Goal: Task Accomplishment & Management: Complete application form

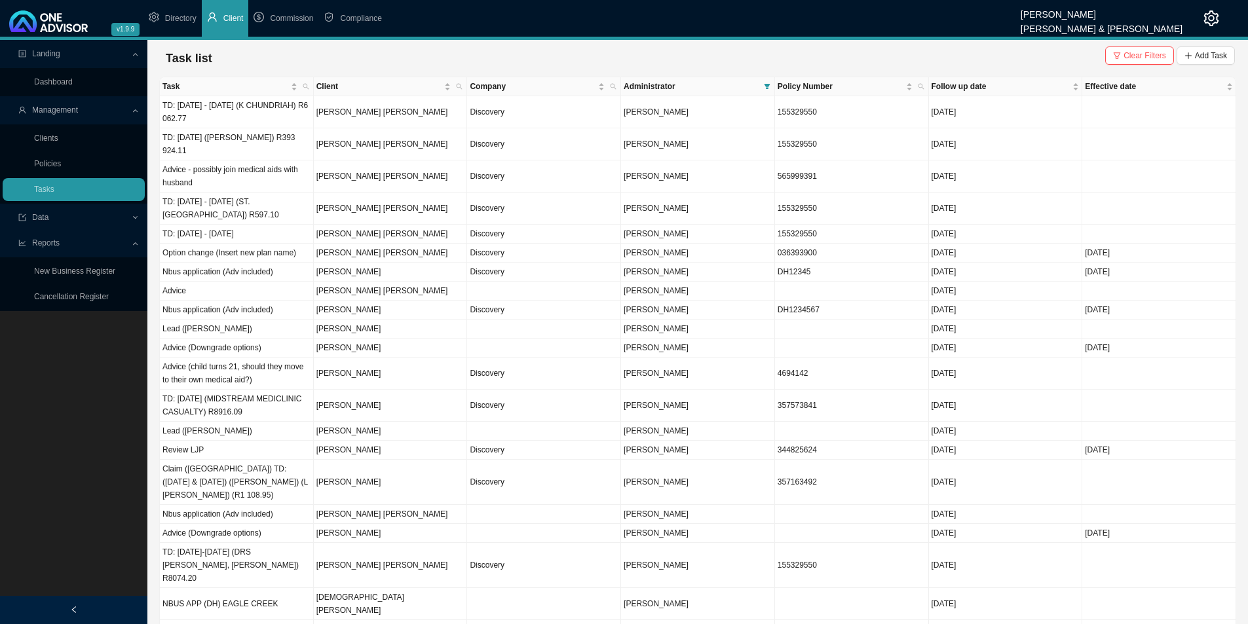
click at [1199, 63] on button "Add Task" at bounding box center [1206, 56] width 58 height 18
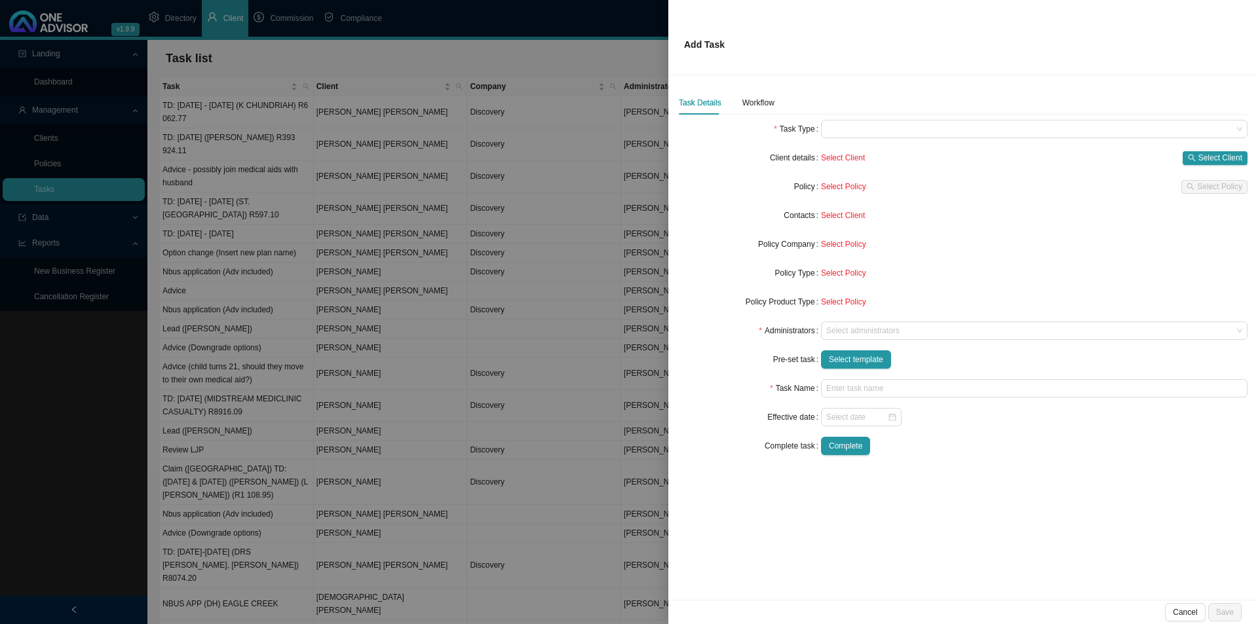
click at [856, 333] on div at bounding box center [1027, 331] width 409 height 10
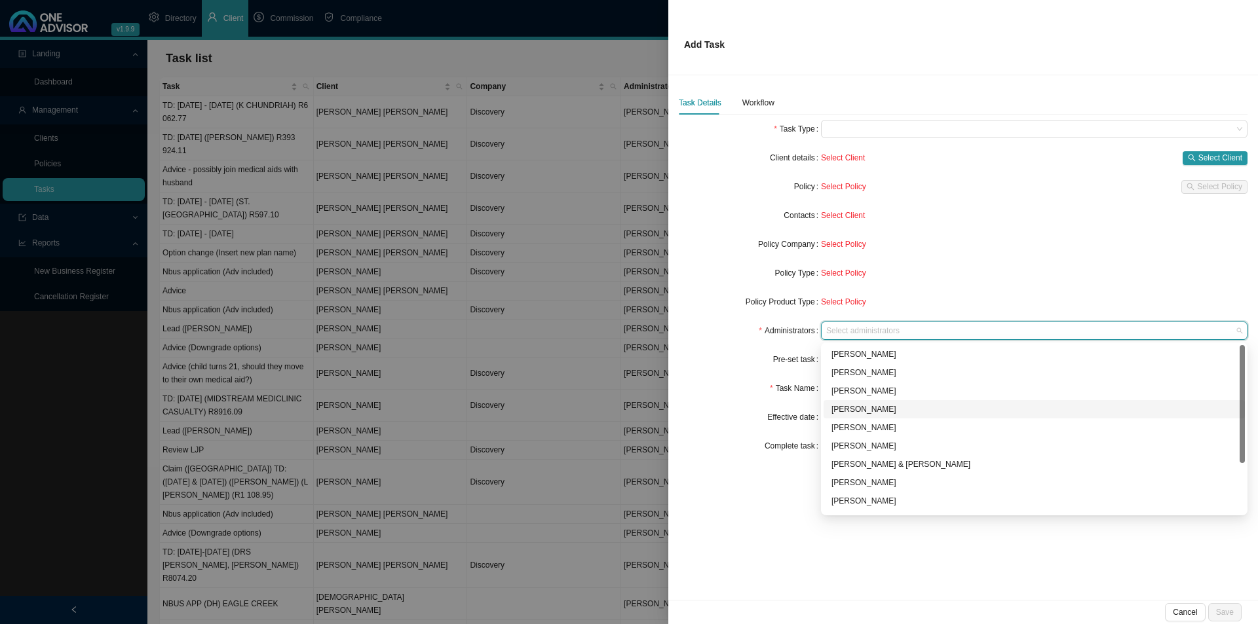
click at [882, 409] on div "[PERSON_NAME]" at bounding box center [1034, 409] width 406 height 13
click at [733, 388] on div "Task Name" at bounding box center [750, 388] width 142 height 18
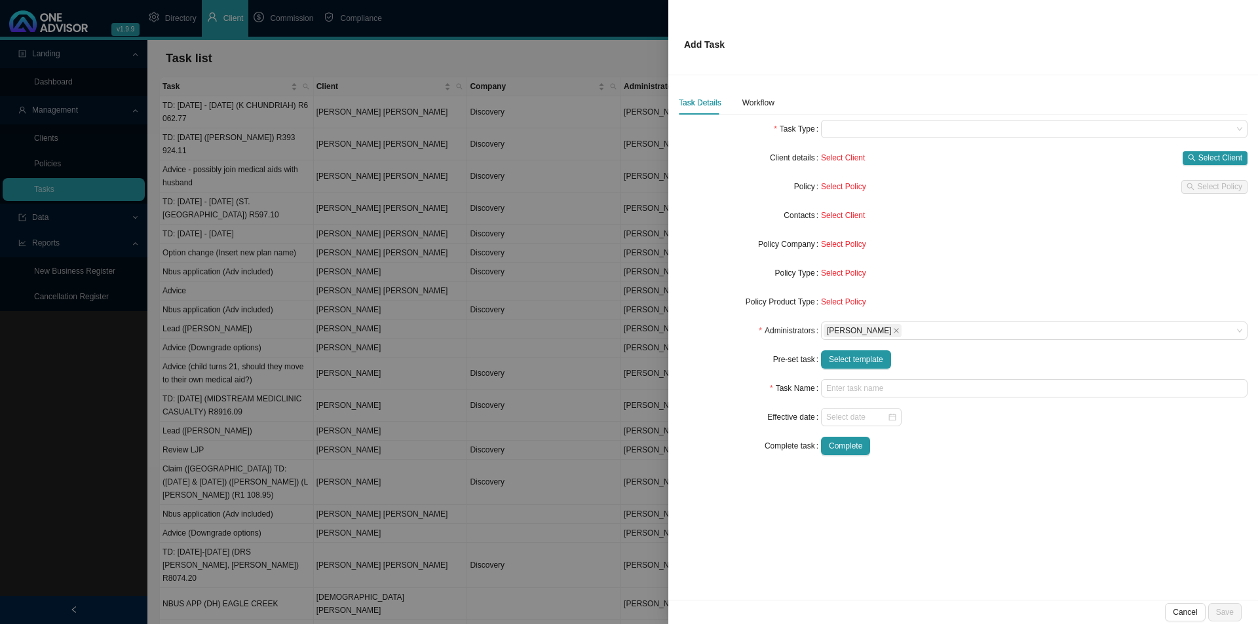
click at [854, 362] on span "Select template" at bounding box center [856, 359] width 54 height 13
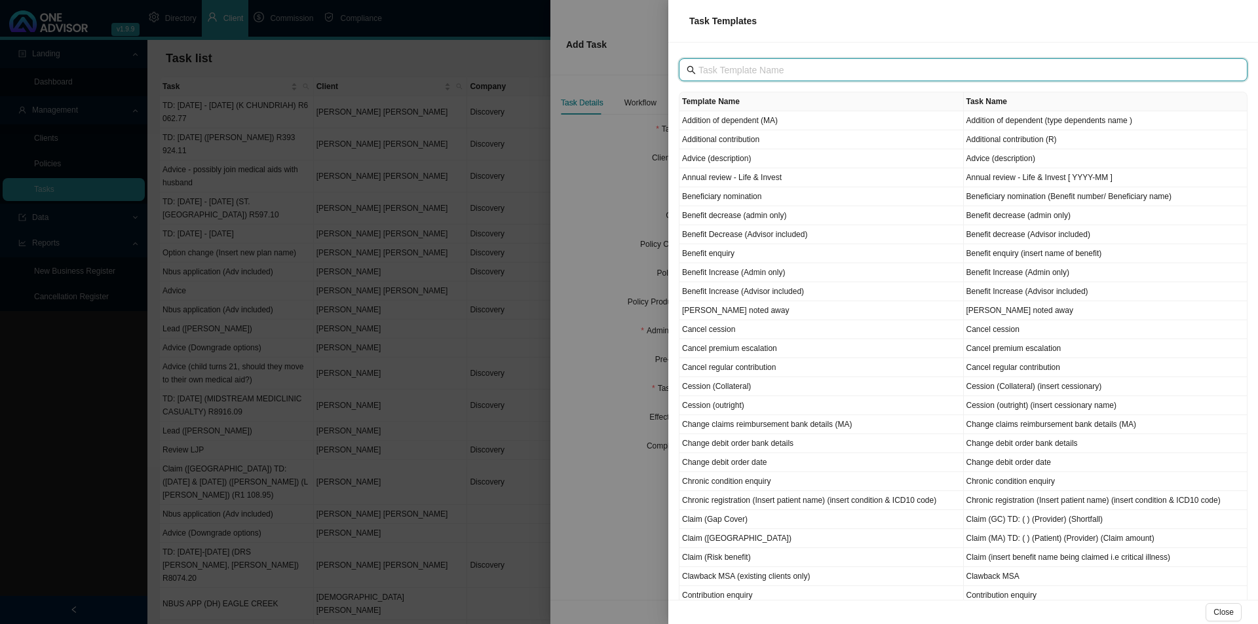
click at [753, 68] on input "text" at bounding box center [964, 70] width 532 height 14
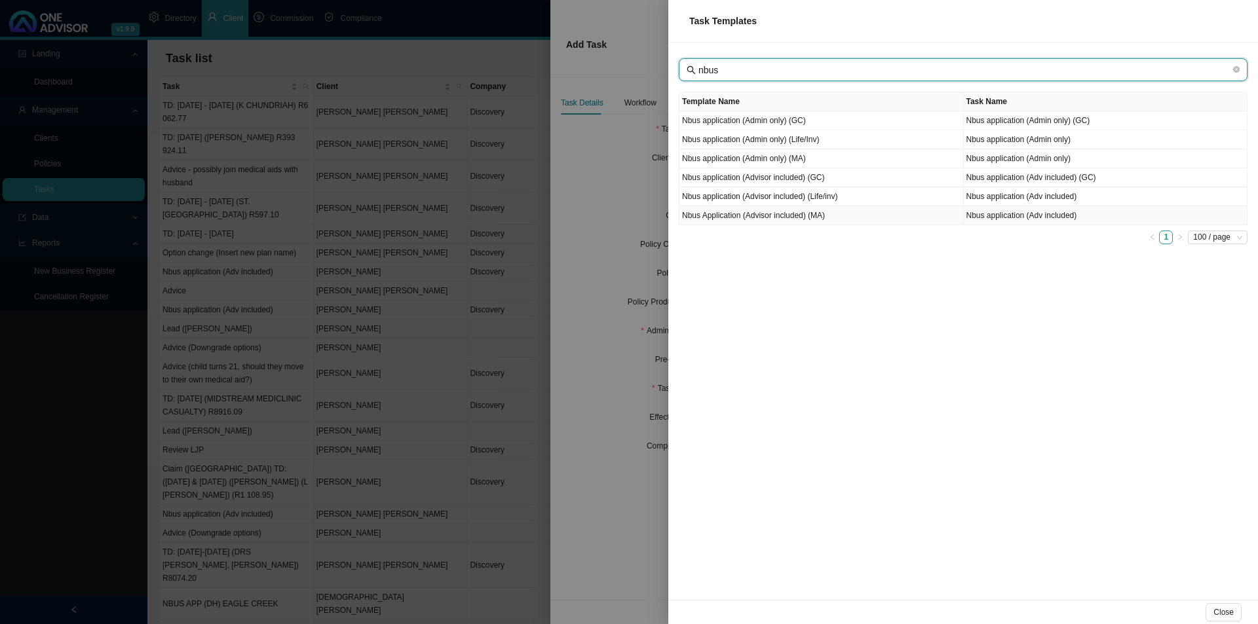
type input "nbus"
click at [810, 219] on td "Nbus Application (Advisor included) (MA)" at bounding box center [821, 215] width 284 height 19
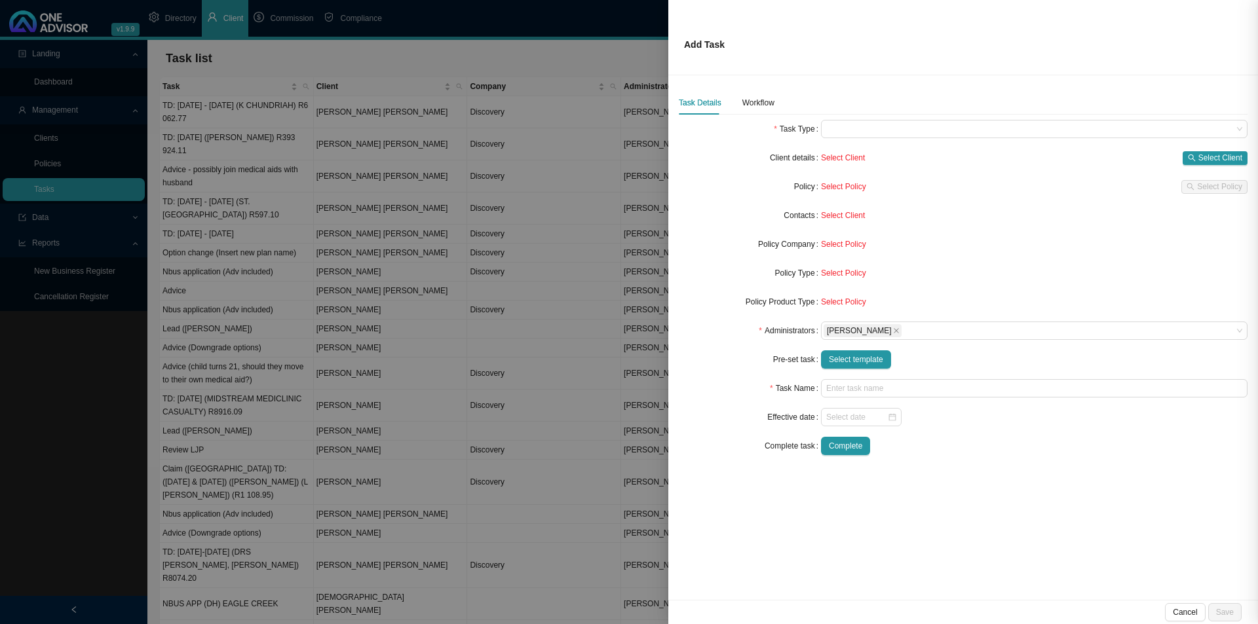
type input "Nbus application (Adv included)"
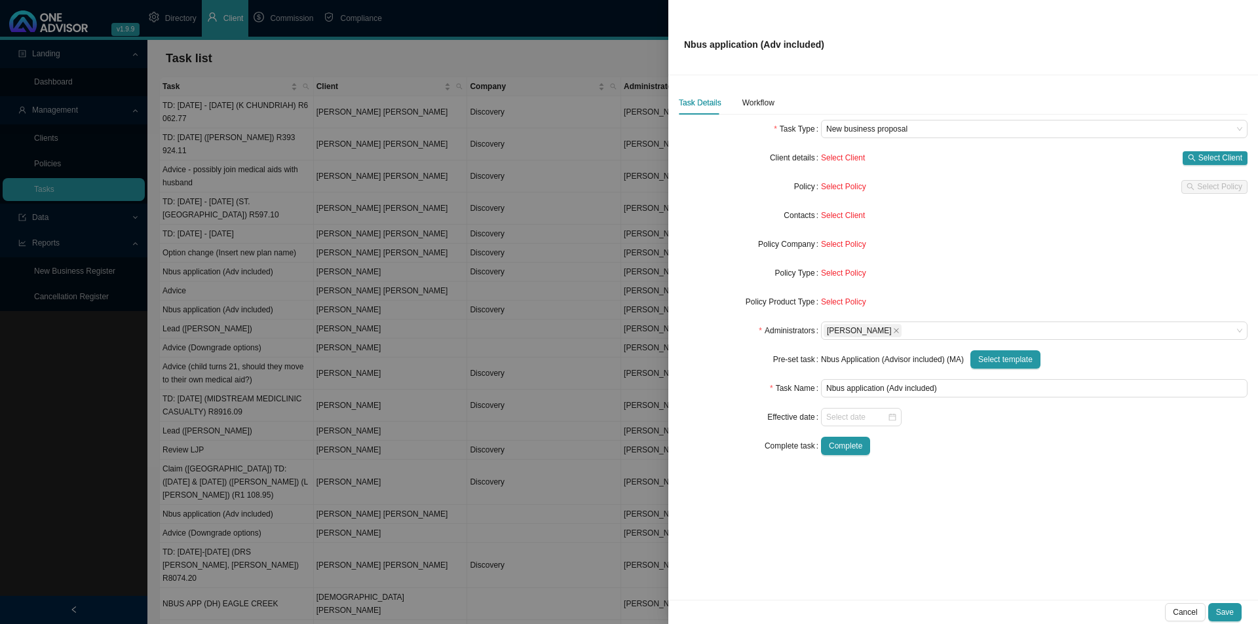
click at [1209, 155] on span "Select Client" at bounding box center [1220, 157] width 44 height 13
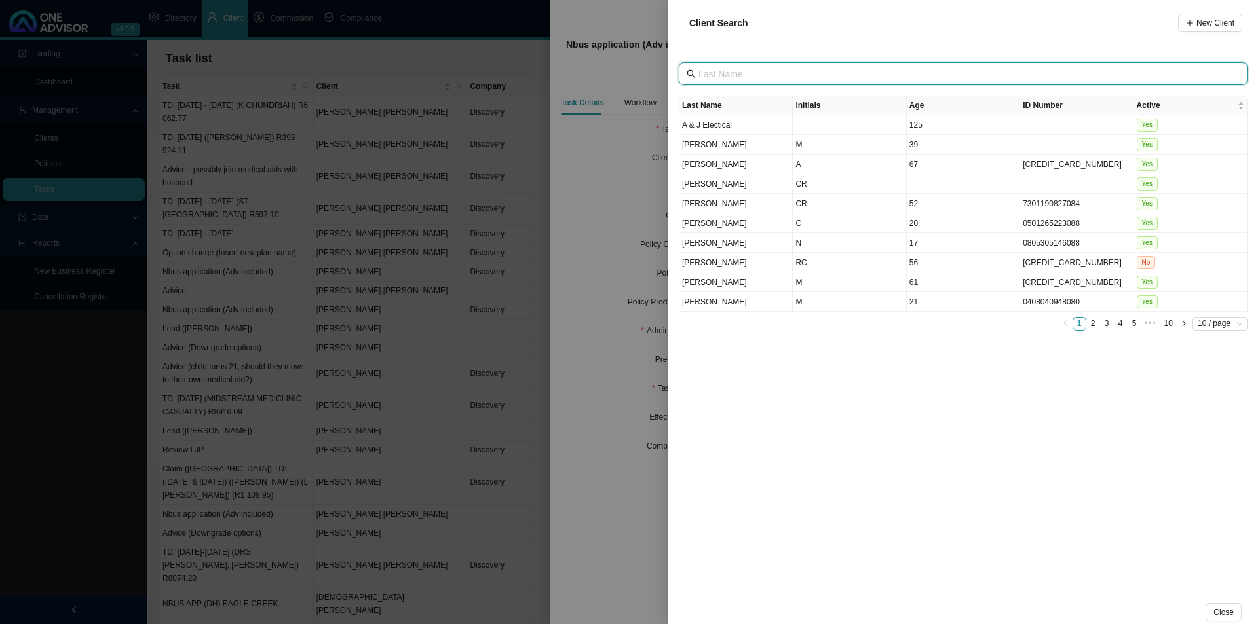
click at [739, 77] on input "text" at bounding box center [964, 74] width 532 height 14
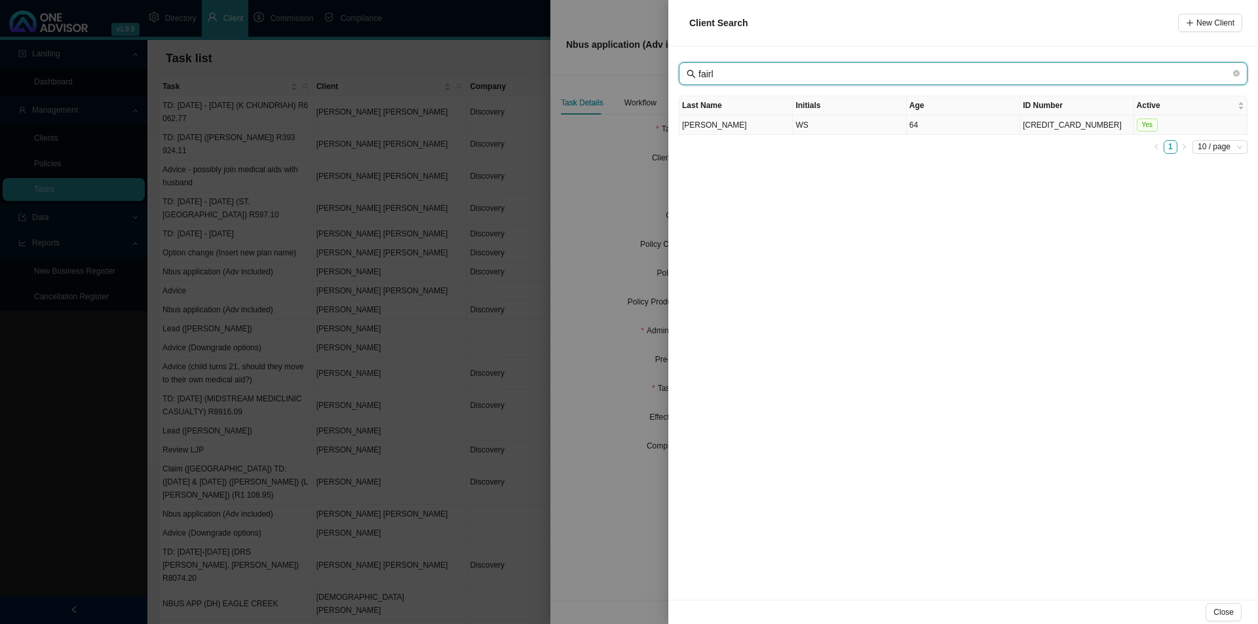
type input "fairl"
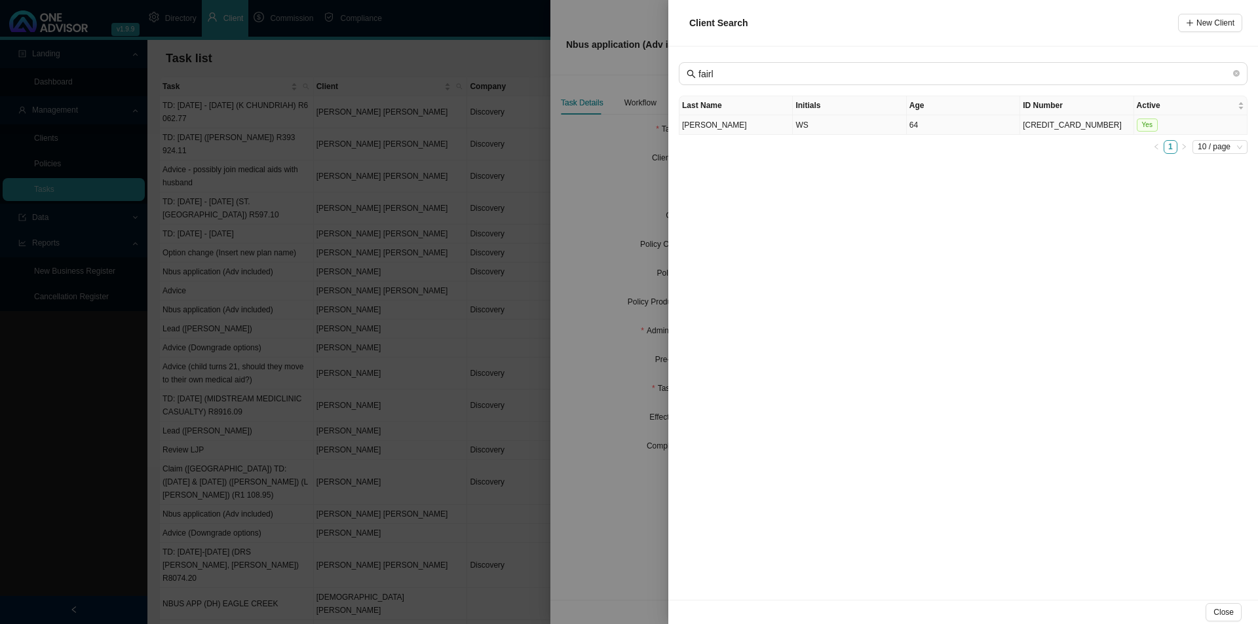
click at [820, 131] on td "WS" at bounding box center [849, 125] width 113 height 20
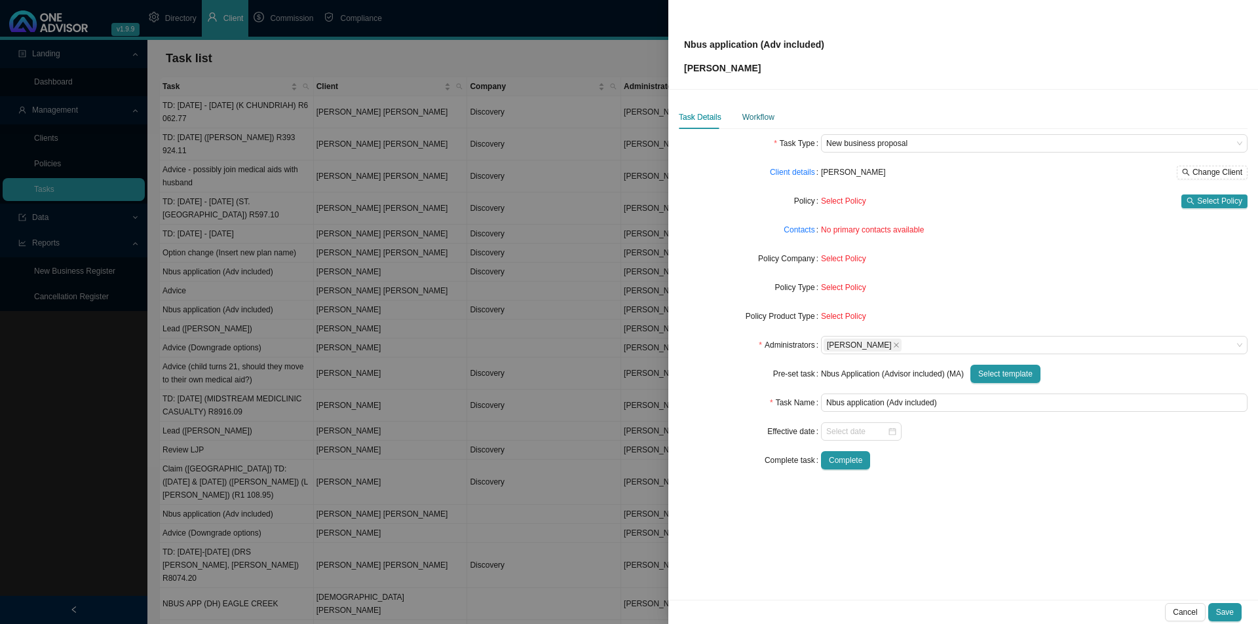
click at [760, 122] on div "Workflow" at bounding box center [758, 117] width 32 height 13
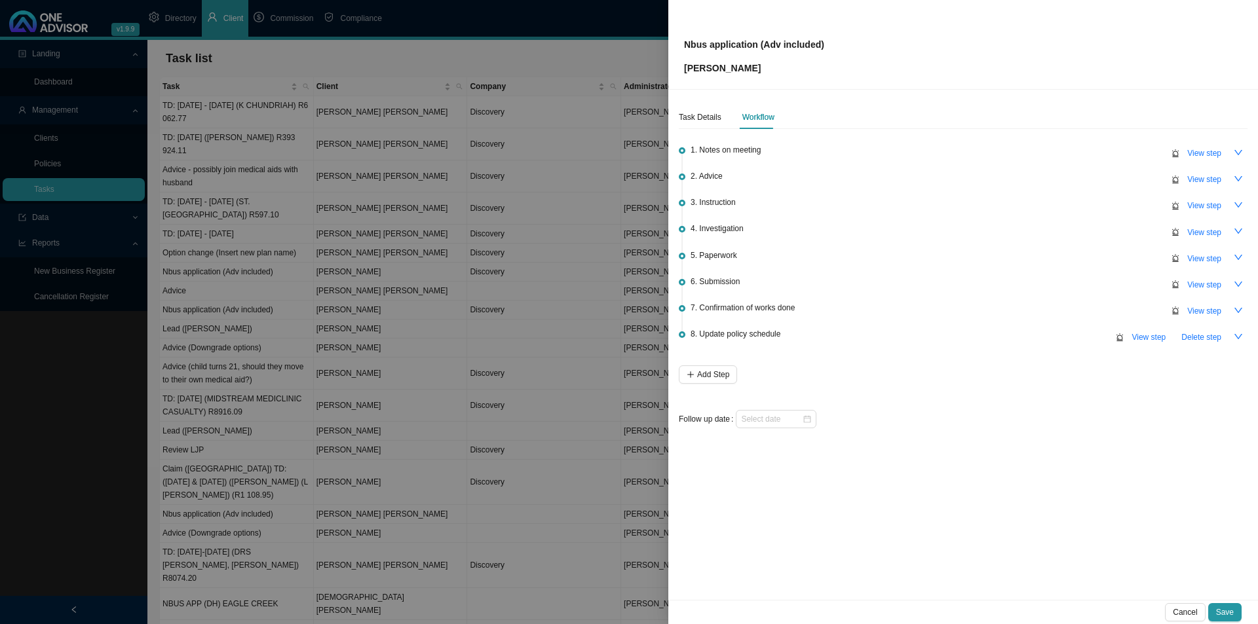
click at [1209, 148] on span "View step" at bounding box center [1204, 153] width 34 height 13
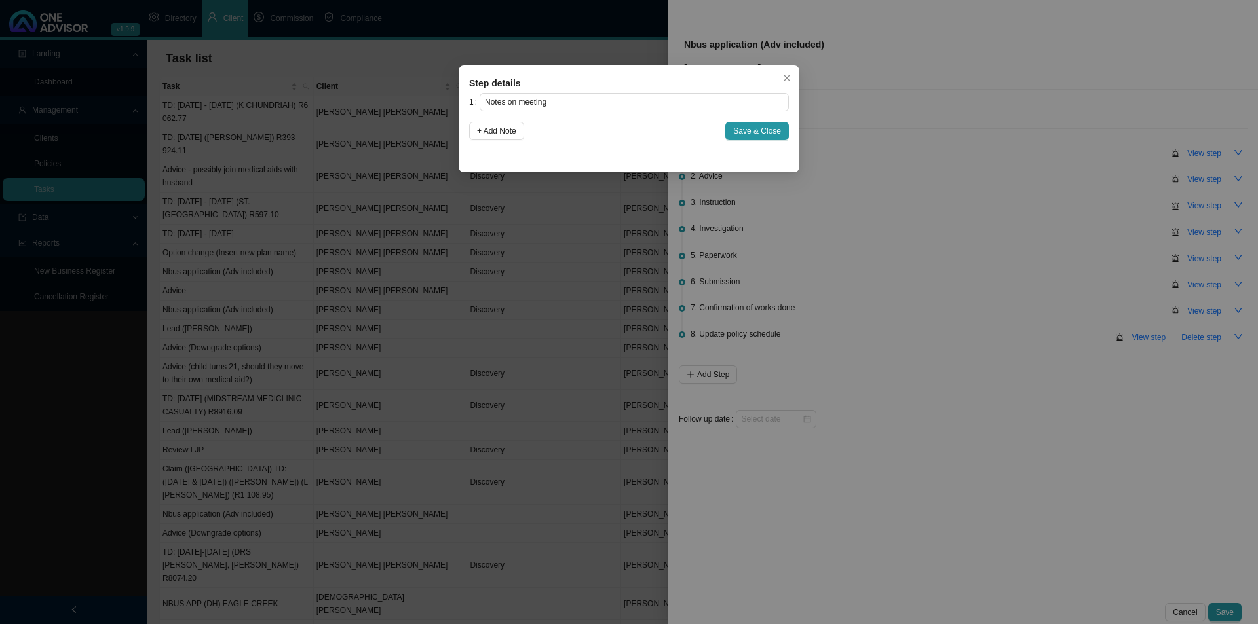
click at [787, 80] on icon "close" at bounding box center [786, 77] width 9 height 9
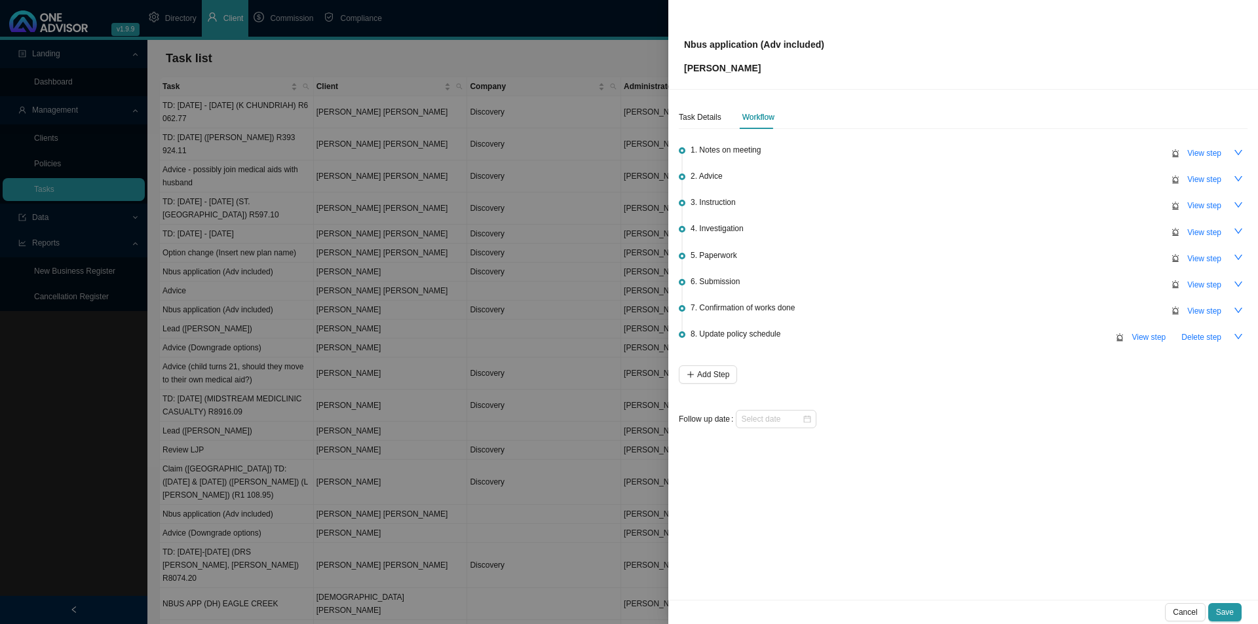
click at [1207, 177] on span "View step" at bounding box center [1204, 179] width 34 height 13
type input "Advice"
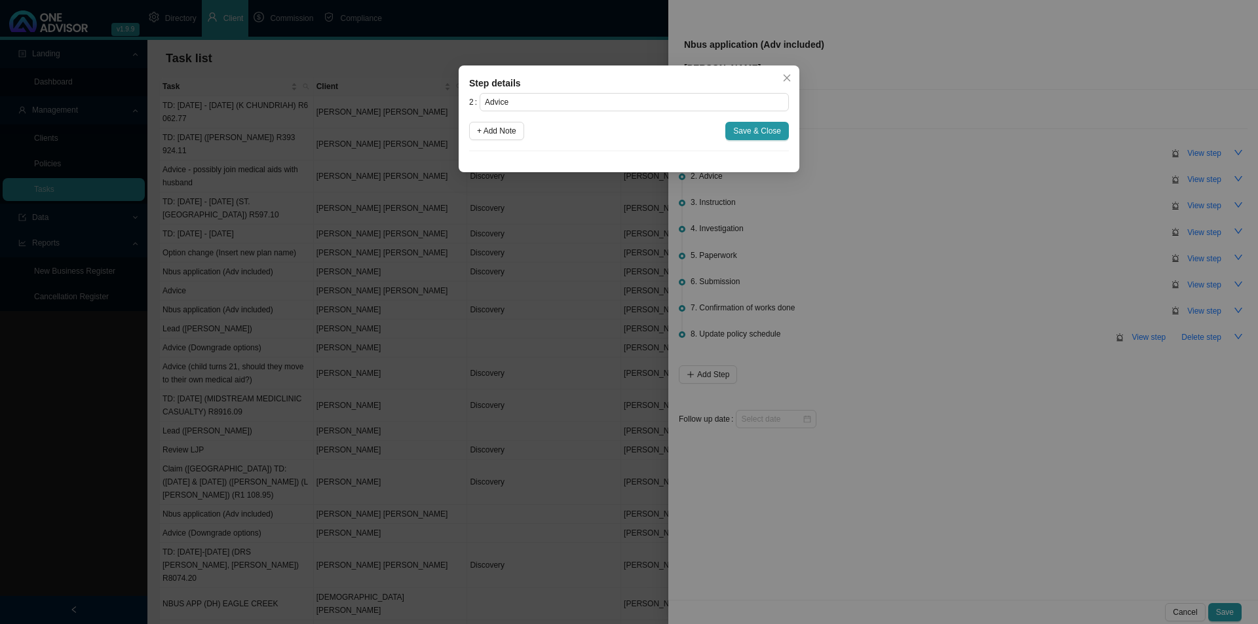
click at [500, 128] on span "+ Add Note" at bounding box center [496, 130] width 39 height 13
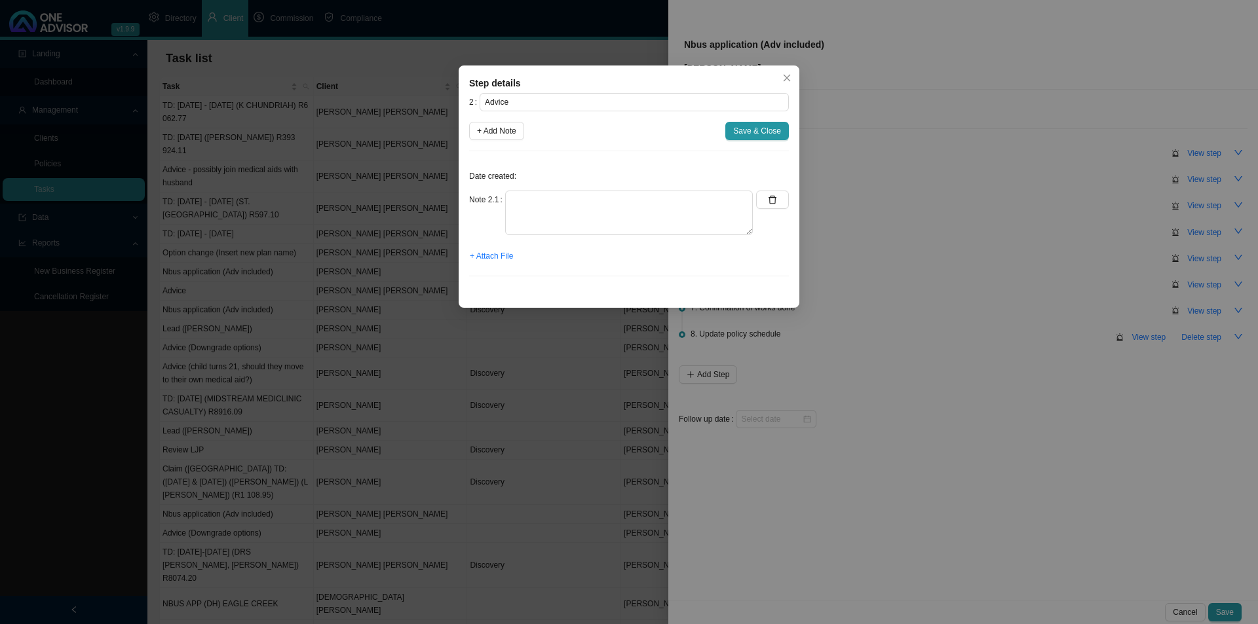
click at [495, 250] on span "+ Attach File" at bounding box center [491, 256] width 43 height 13
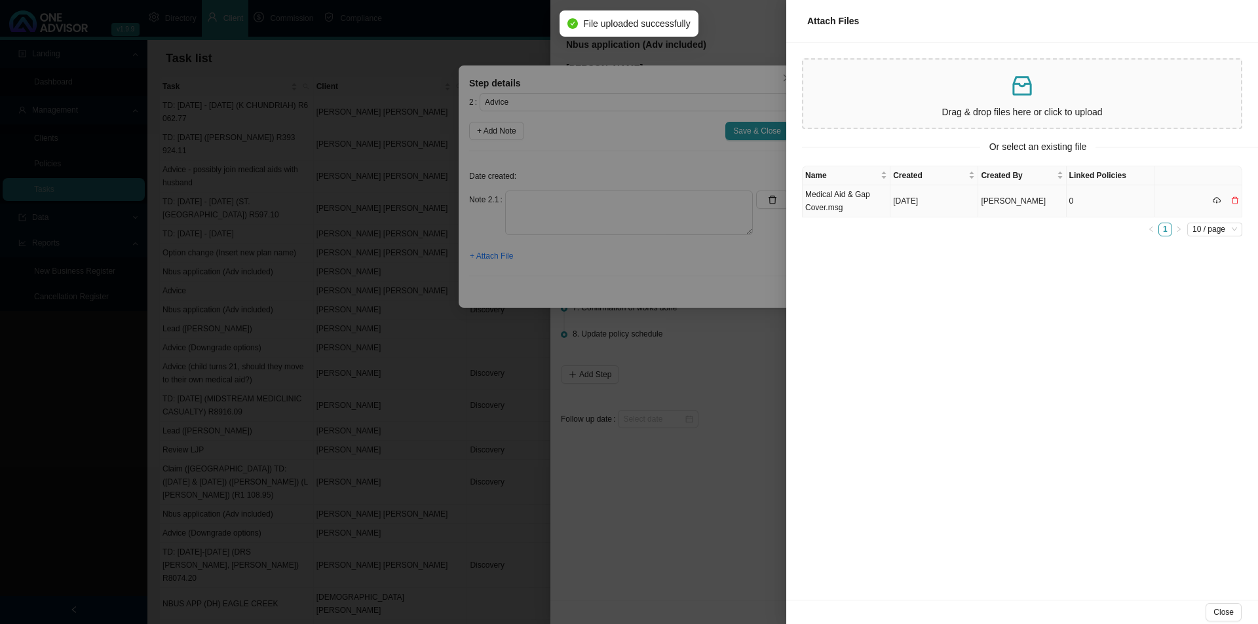
click at [848, 199] on td "Medical Aid & Gap Cover.msg" at bounding box center [847, 201] width 88 height 32
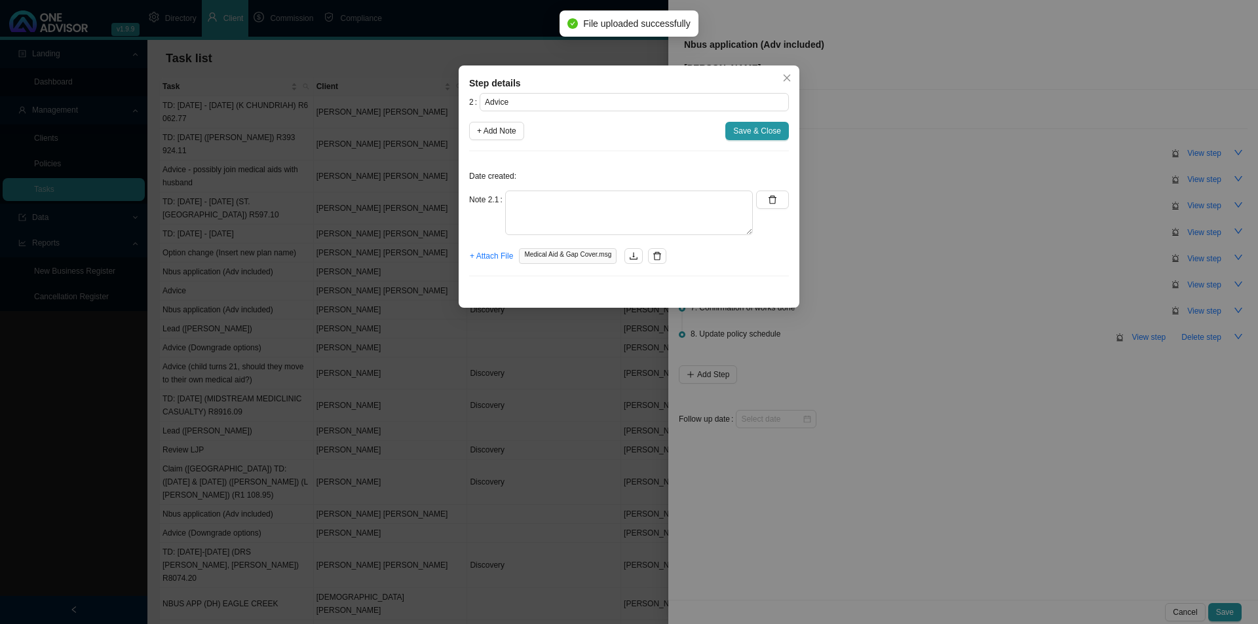
click at [753, 127] on span "Save & Close" at bounding box center [757, 130] width 48 height 13
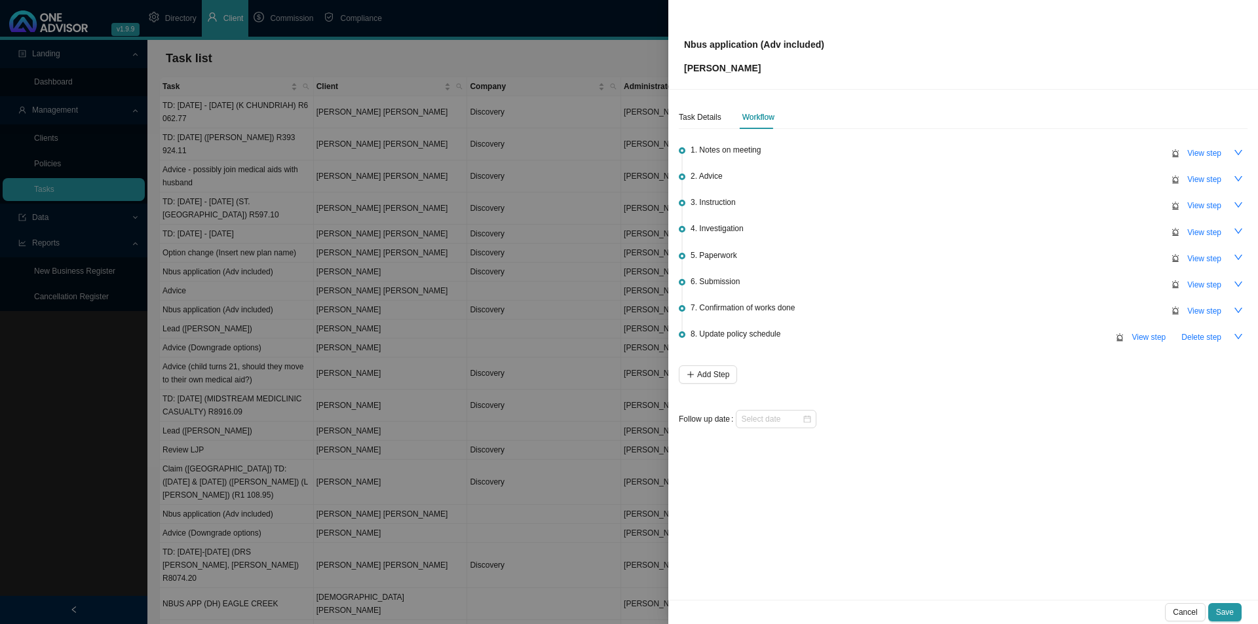
click at [1222, 617] on span "Save" at bounding box center [1225, 612] width 18 height 13
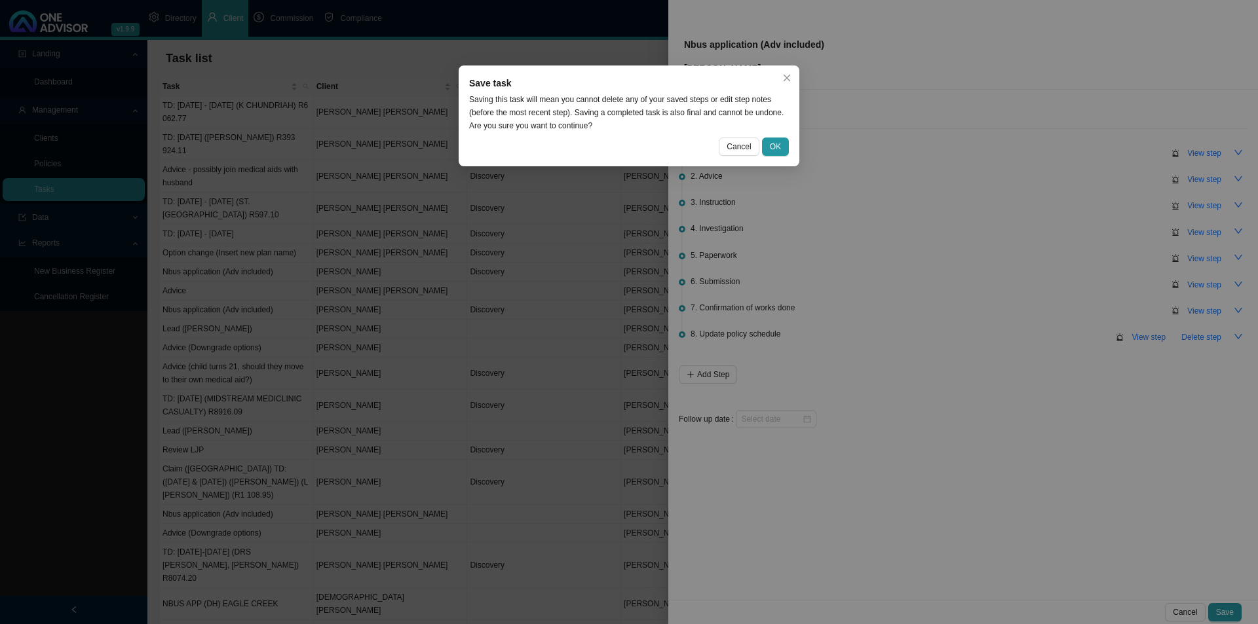
click at [784, 142] on button "OK" at bounding box center [775, 147] width 27 height 18
